Goal: Task Accomplishment & Management: Use online tool/utility

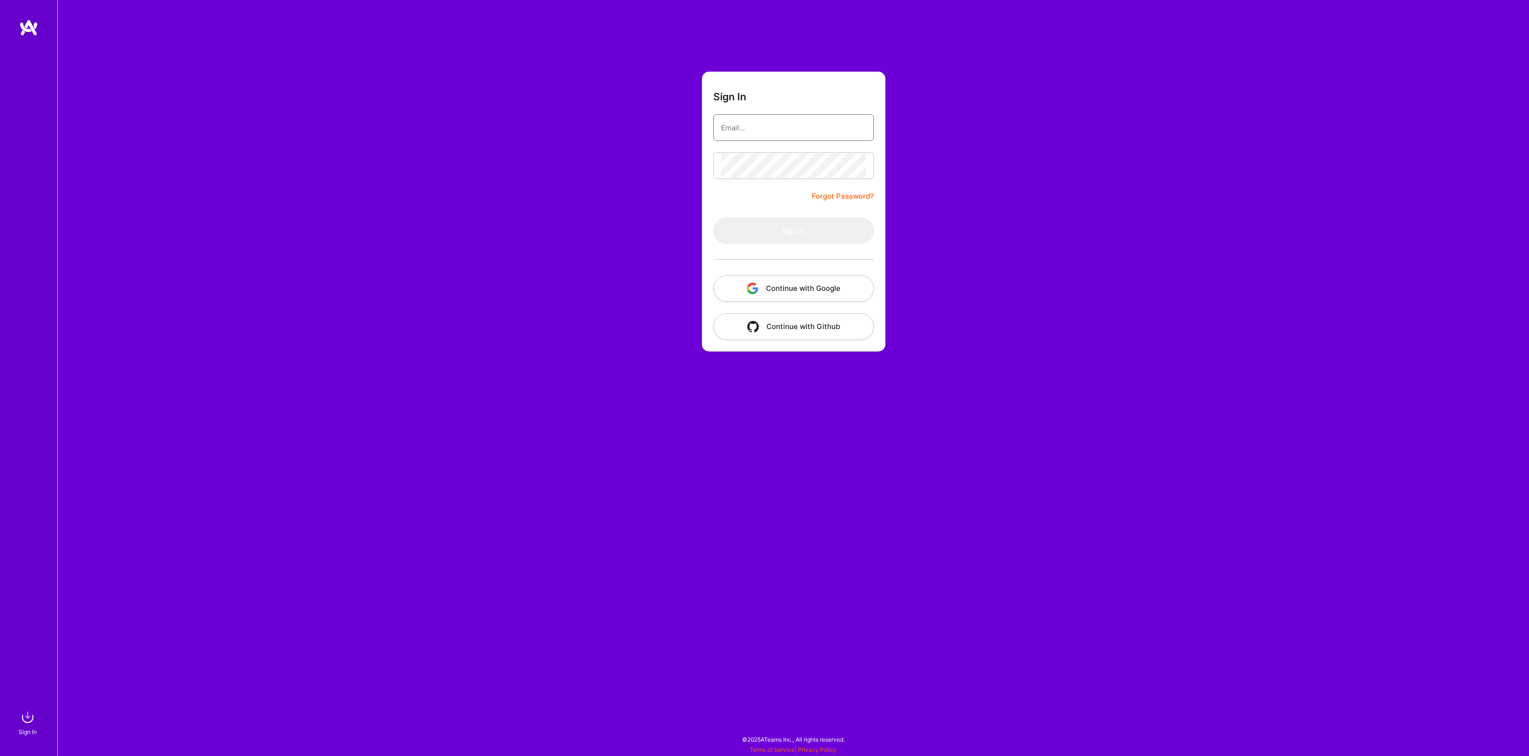
type input "[EMAIL_ADDRESS][DOMAIN_NAME]"
click at [745, 232] on button "Sign In" at bounding box center [793, 230] width 161 height 27
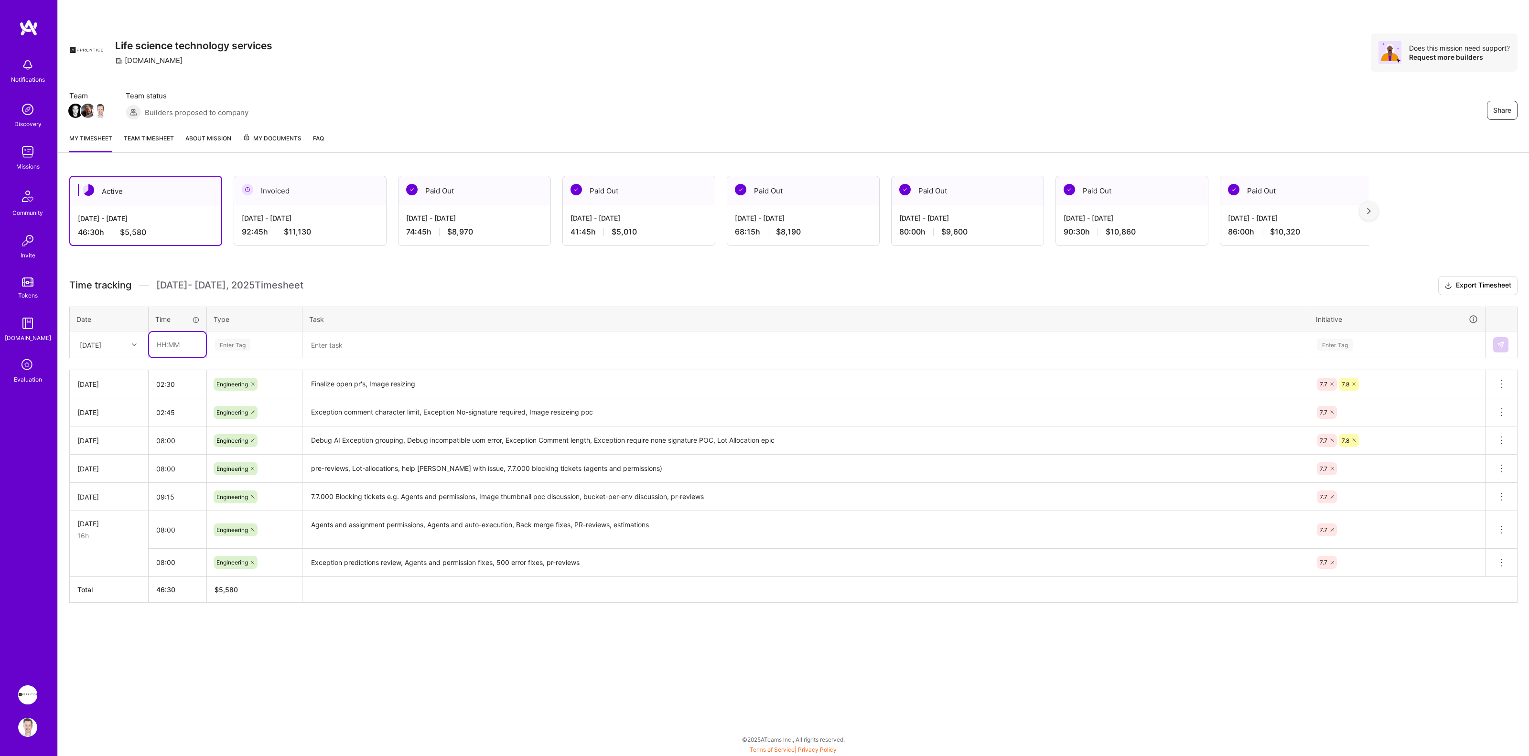
click at [184, 343] on input "text" at bounding box center [177, 344] width 57 height 25
type input "08:00"
type input "e"
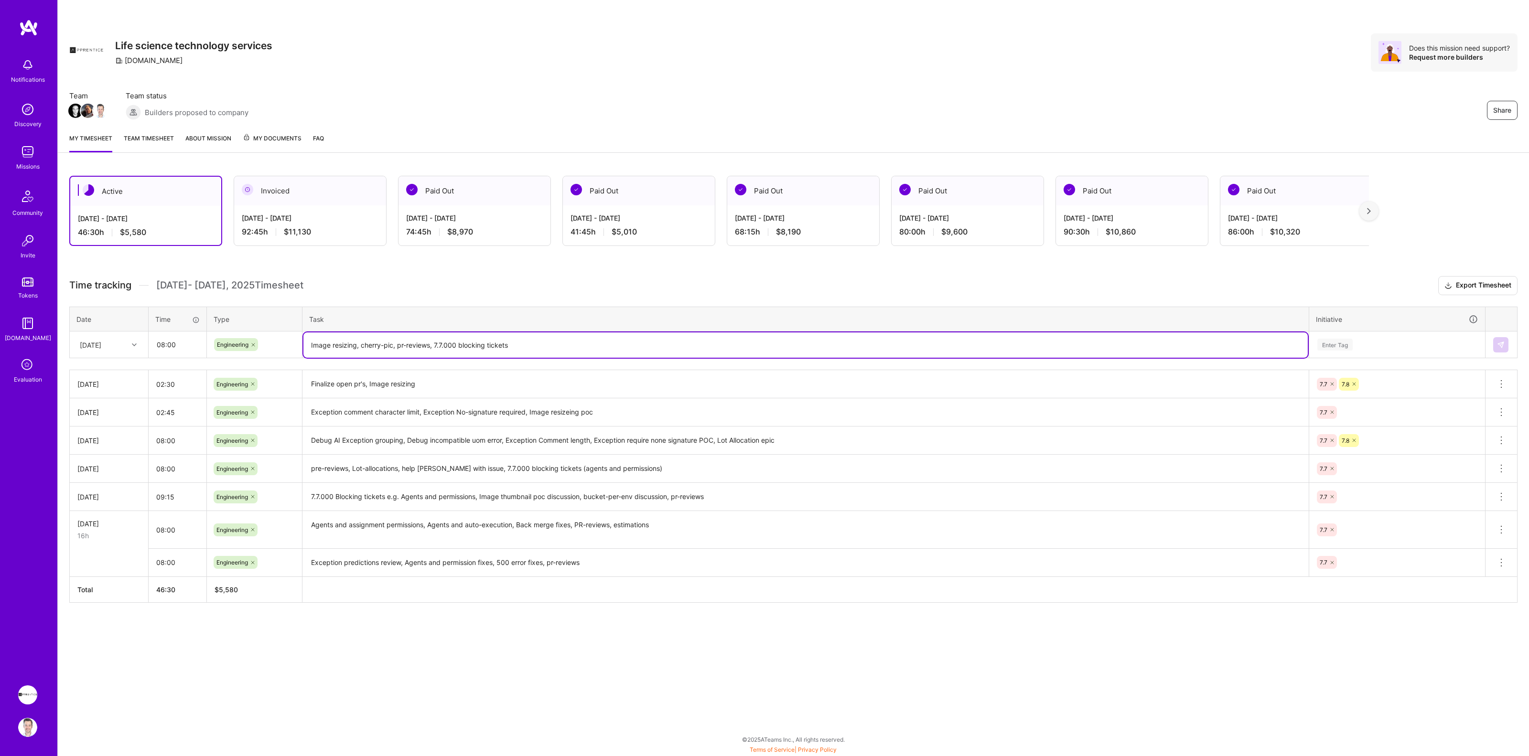
type textarea "Image resizing, cherry-pic, pr-reviews, 7.7.000 blocking tickets"
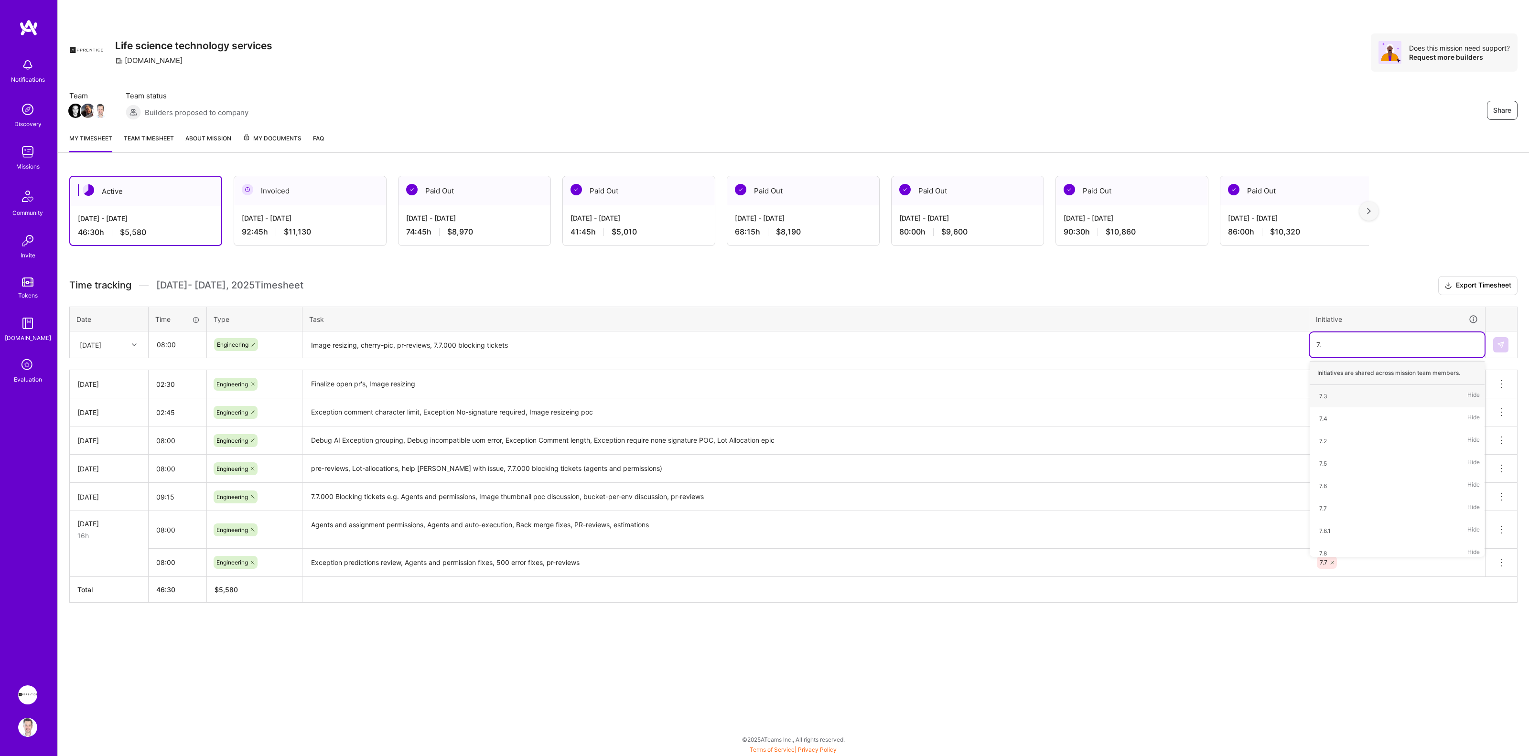
type input "7.7"
click at [1324, 396] on div "7.7" at bounding box center [1323, 396] width 8 height 10
click at [1504, 341] on img at bounding box center [1501, 345] width 8 height 8
